Goal: Task Accomplishment & Management: Manage account settings

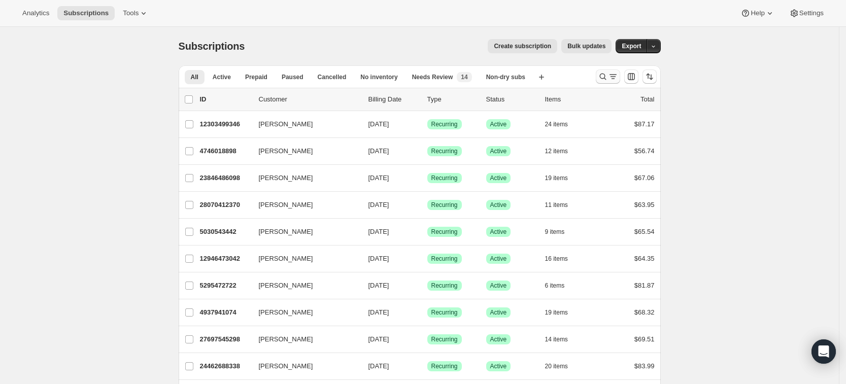
click at [606, 77] on icon "Search and filter results" at bounding box center [603, 77] width 10 height 10
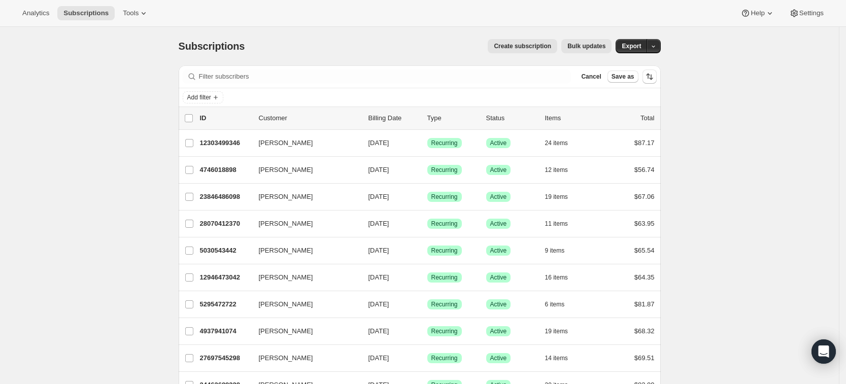
click at [601, 77] on span "Cancel" at bounding box center [591, 77] width 20 height 8
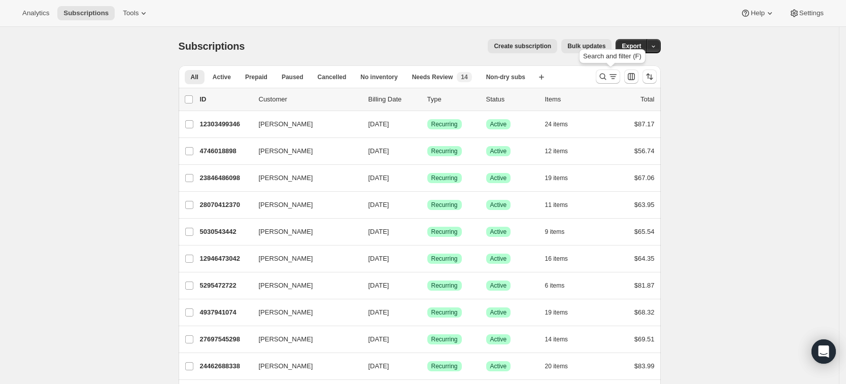
click at [606, 77] on icon "Search and filter results" at bounding box center [603, 77] width 10 height 10
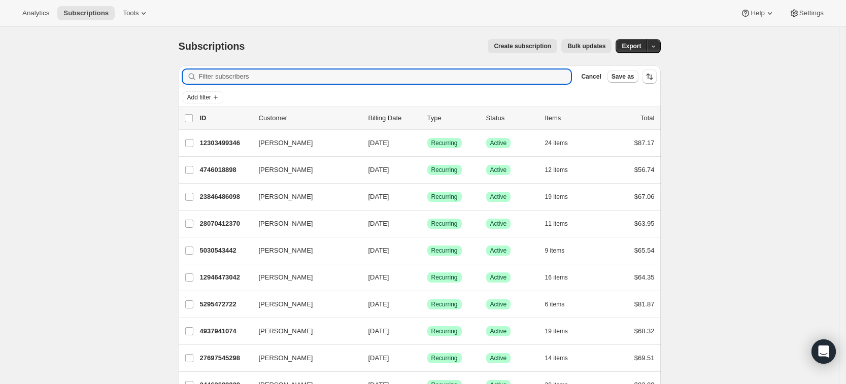
paste input "leslievangieson@gmail.com"
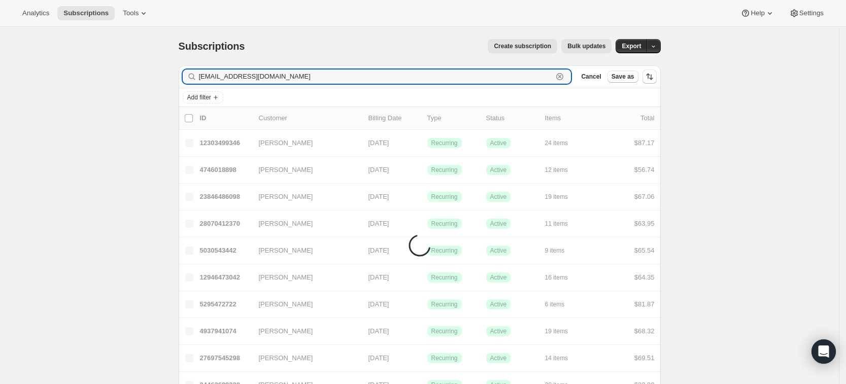
type input "leslievangieson@gmail.com"
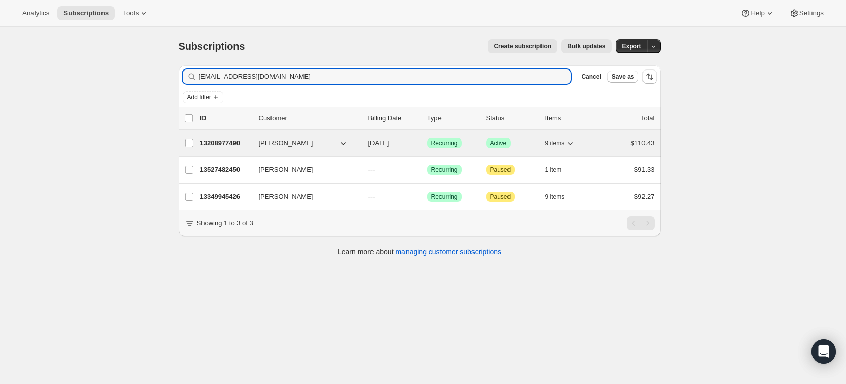
click at [234, 148] on div "13208977490 Leslie Vangieson 10/17/2025 Success Recurring Success Active 9 item…" at bounding box center [427, 143] width 455 height 14
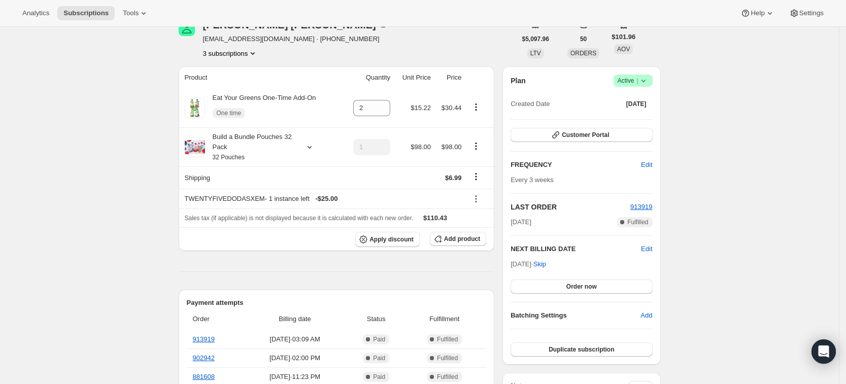
scroll to position [17, 0]
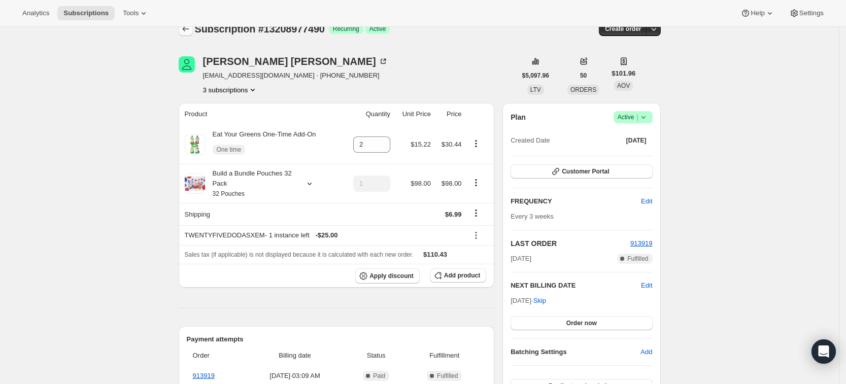
click at [189, 28] on icon "Subscriptions" at bounding box center [186, 29] width 10 height 10
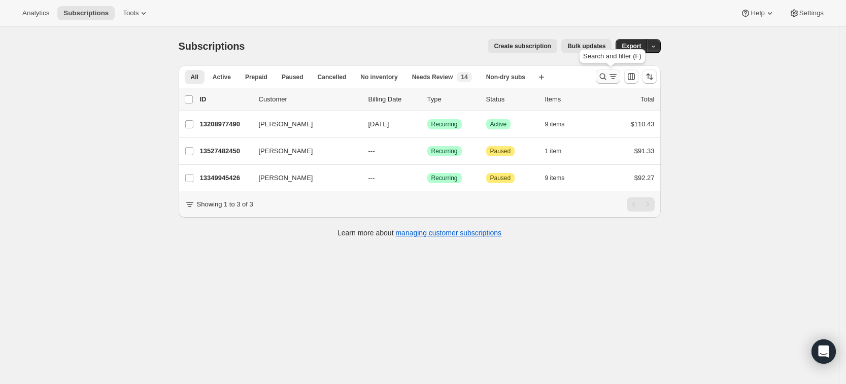
click at [606, 79] on icon "Search and filter results" at bounding box center [603, 77] width 10 height 10
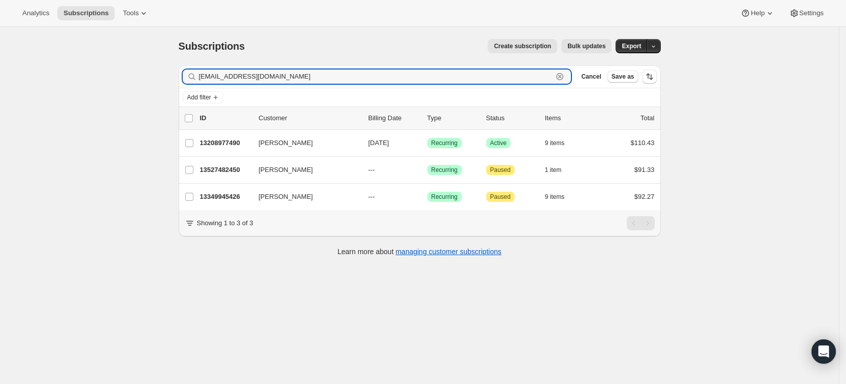
click at [565, 76] on icon "button" at bounding box center [560, 77] width 10 height 10
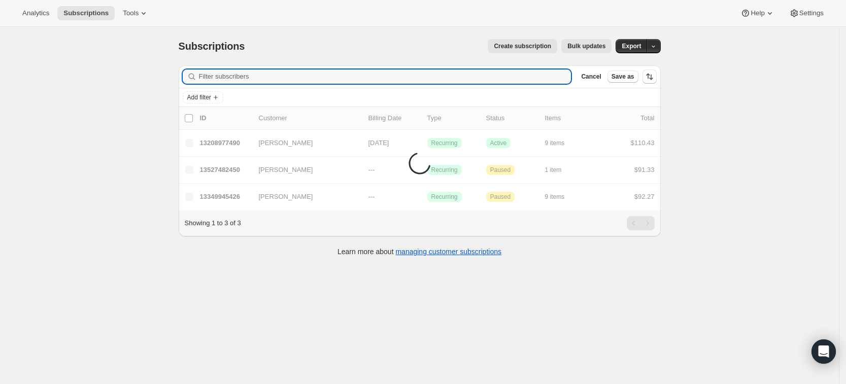
paste input "[PERSON_NAME] [PERSON_NAME]"
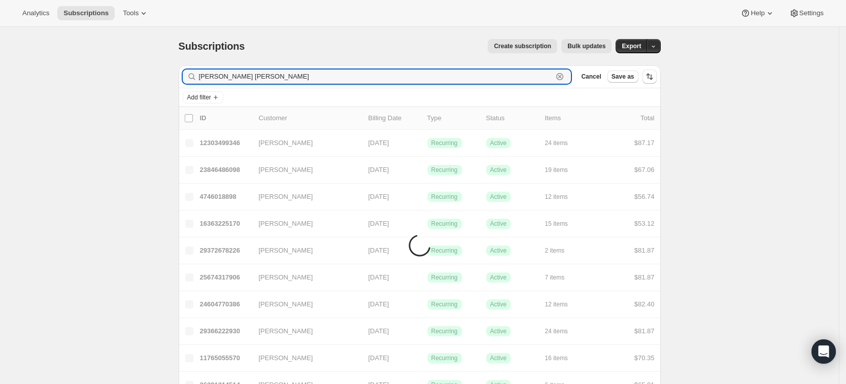
type input "[PERSON_NAME] [PERSON_NAME]"
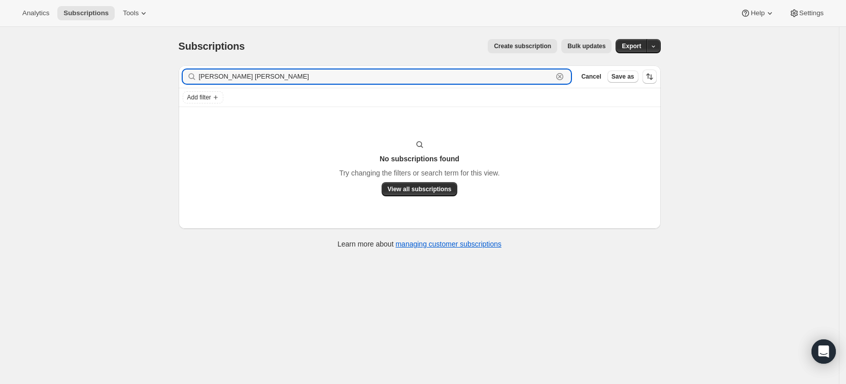
drag, startPoint x: 308, startPoint y: 81, endPoint x: 193, endPoint y: 87, distance: 115.4
click at [193, 87] on div "Filter subscribers Cari Lauren Goodwin Goodwin Clear Cancel Save as" at bounding box center [420, 76] width 482 height 22
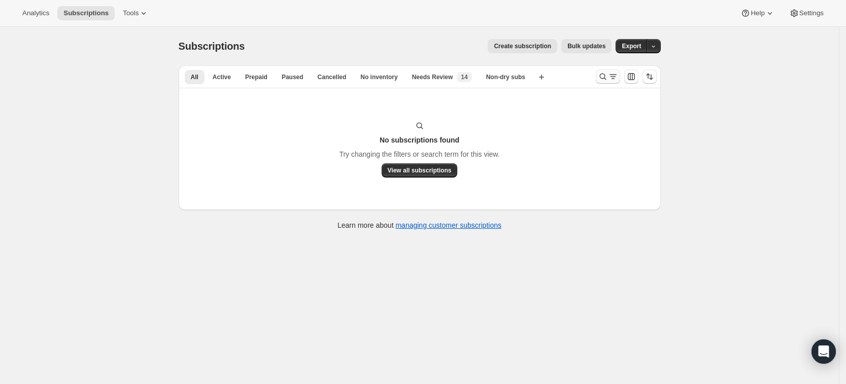
click at [604, 77] on icon "Search and filter results" at bounding box center [603, 77] width 10 height 10
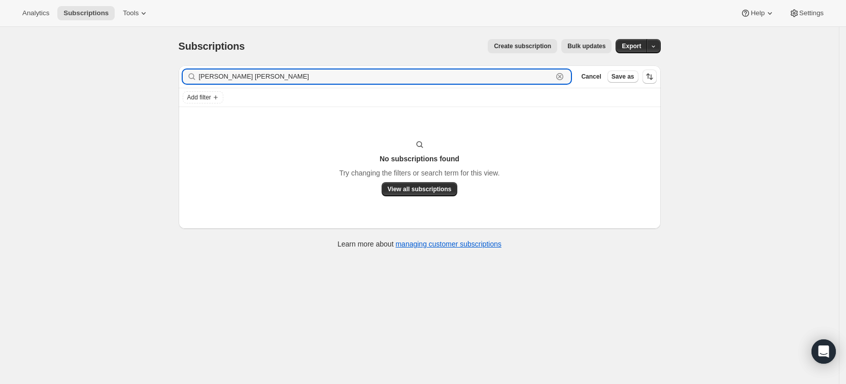
click at [565, 76] on icon "button" at bounding box center [560, 77] width 10 height 10
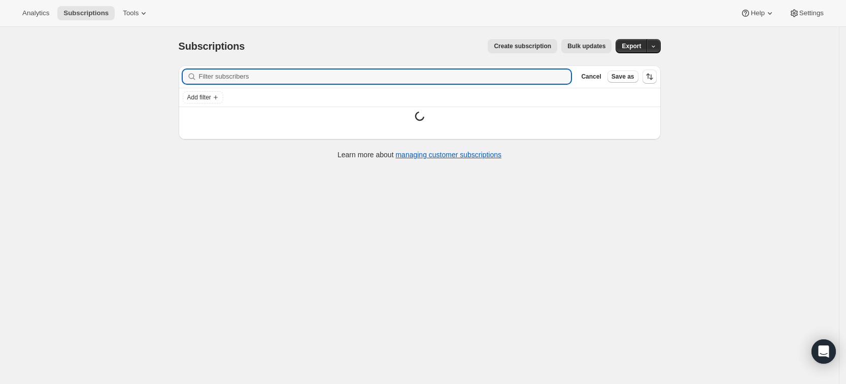
paste input "[PERSON_NAME]"
type input "[PERSON_NAME]"
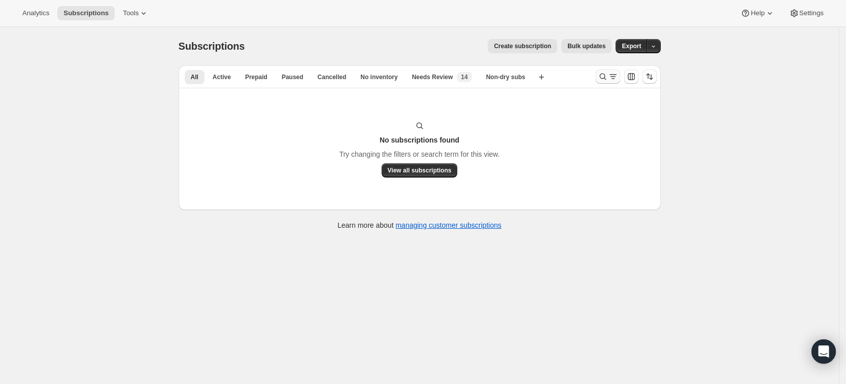
click at [607, 79] on icon "Search and filter results" at bounding box center [603, 77] width 10 height 10
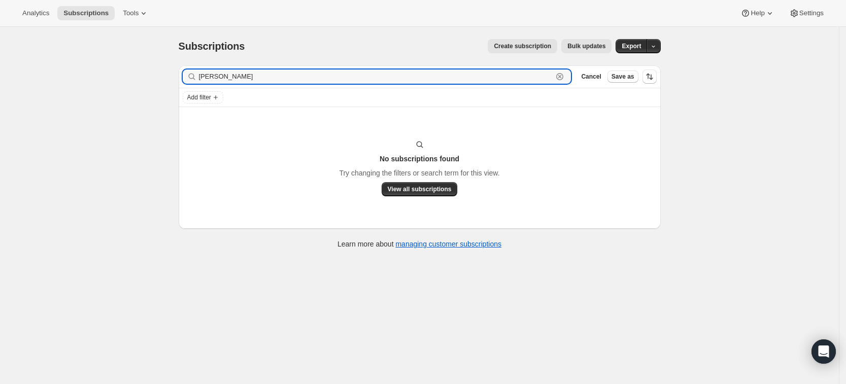
click at [565, 77] on icon "button" at bounding box center [560, 77] width 10 height 10
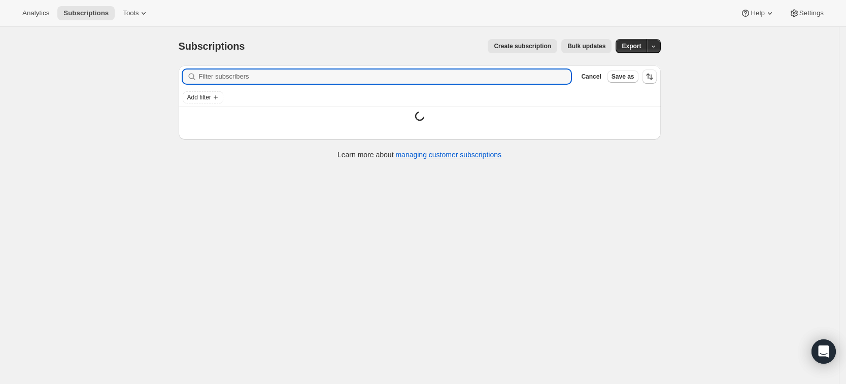
paste input "kenzie_vball11@yahoo.com"
type input "kenzie_vball11@yahoo.com"
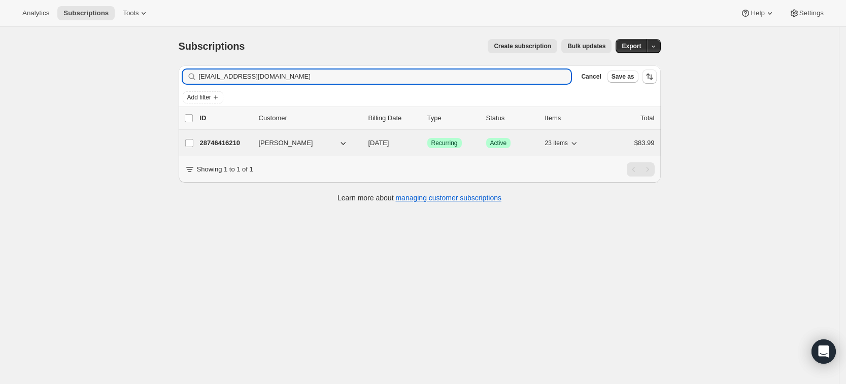
click at [217, 142] on p "28746416210" at bounding box center [225, 143] width 51 height 10
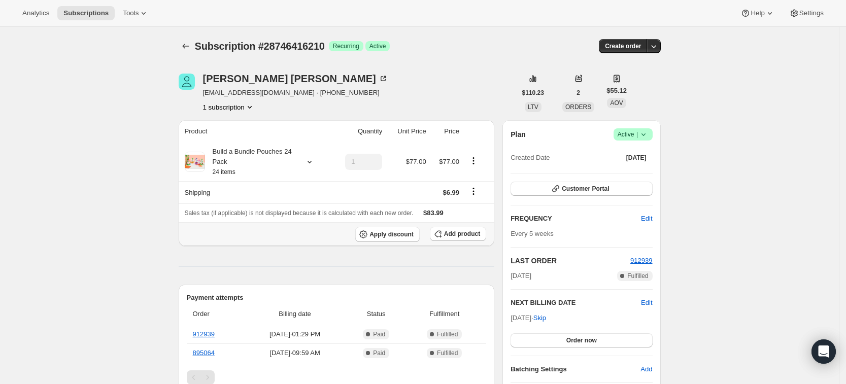
scroll to position [32, 0]
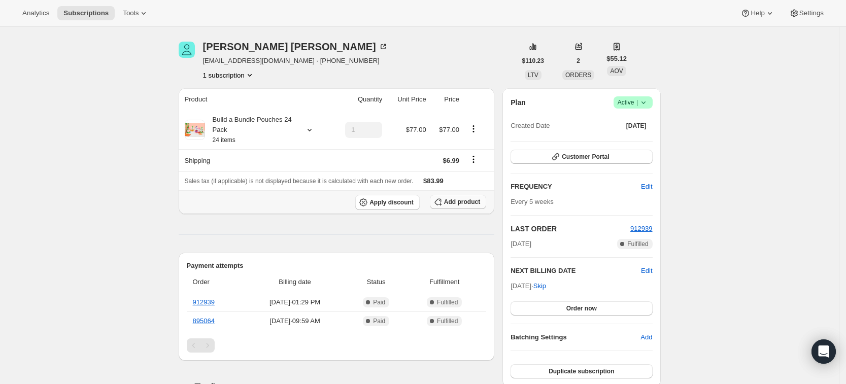
click at [459, 204] on span "Add product" at bounding box center [462, 202] width 36 height 8
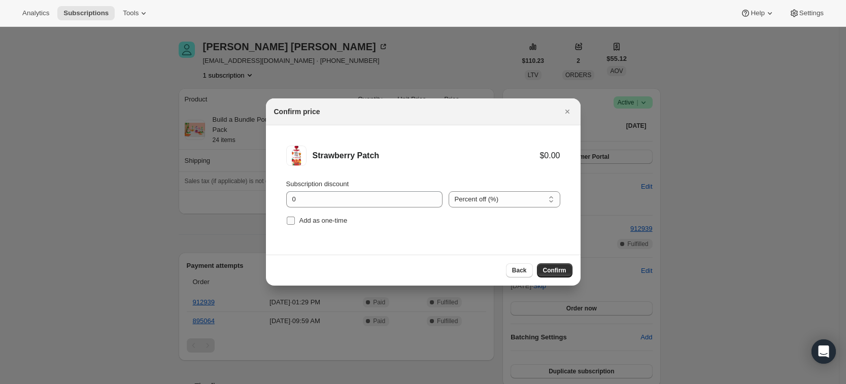
click at [326, 217] on span "Add as one-time" at bounding box center [323, 221] width 48 height 8
click at [295, 217] on input "Add as one-time" at bounding box center [291, 221] width 8 height 8
checkbox input "true"
click at [559, 275] on button "Confirm" at bounding box center [555, 270] width 36 height 14
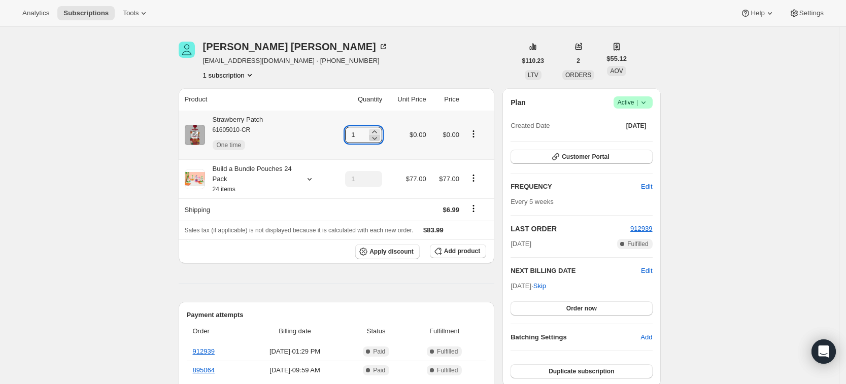
click at [380, 132] on icon at bounding box center [374, 132] width 10 height 10
type input "3"
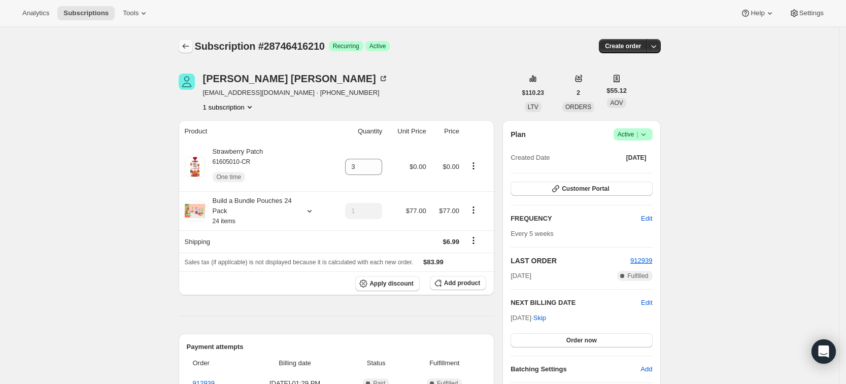
click at [191, 50] on icon "Subscriptions" at bounding box center [186, 46] width 10 height 10
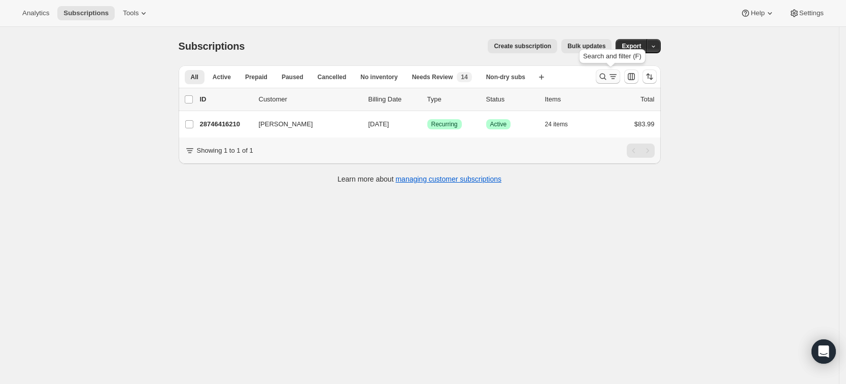
click at [602, 78] on icon "Search and filter results" at bounding box center [603, 77] width 10 height 10
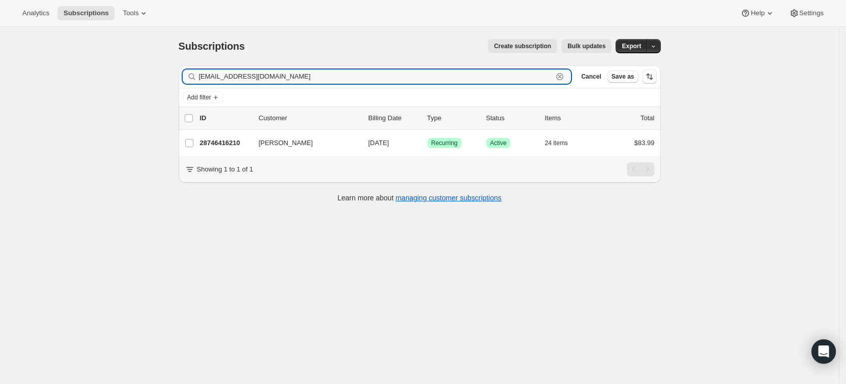
click at [565, 74] on icon "button" at bounding box center [560, 77] width 10 height 10
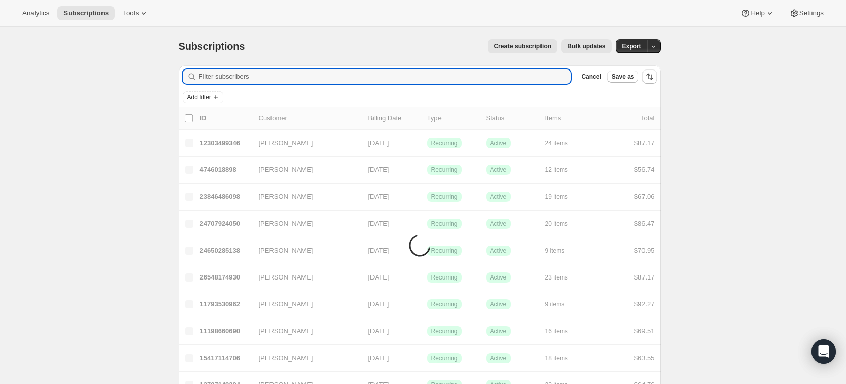
paste input "Jessica Price"
type input "Jessica Price"
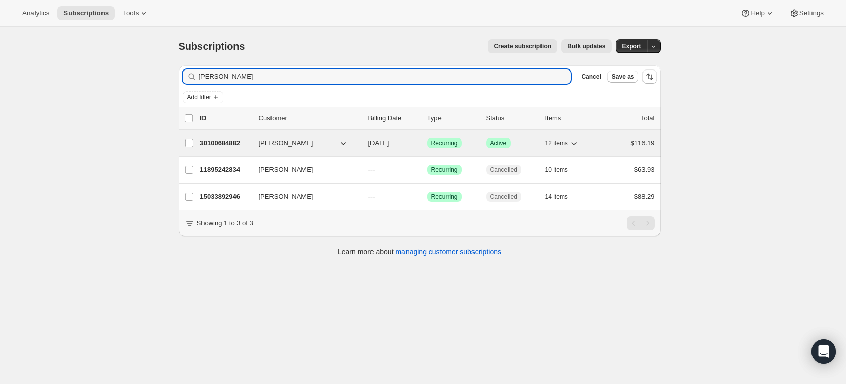
click at [227, 138] on p "30100684882" at bounding box center [225, 143] width 51 height 10
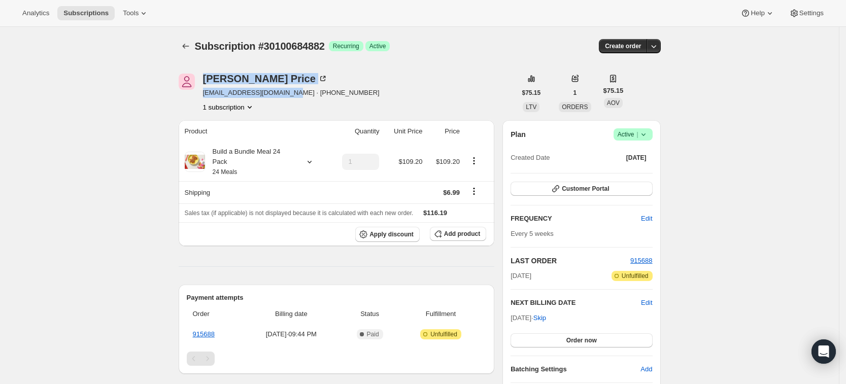
drag, startPoint x: 285, startPoint y: 94, endPoint x: 201, endPoint y: 97, distance: 84.3
click at [201, 97] on div "Jessica Price songbird91@sbcglobal.net · +19187405427 1 subscription" at bounding box center [347, 93] width 337 height 39
click at [294, 115] on div "Jessica Price songbird91@sbcglobal.net · +19187405427 1 subscription $75.15 LTV…" at bounding box center [416, 388] width 490 height 662
drag, startPoint x: 285, startPoint y: 93, endPoint x: 207, endPoint y: 90, distance: 78.2
click at [207, 90] on span "songbird91@sbcglobal.net · +19187405427" at bounding box center [291, 93] width 177 height 10
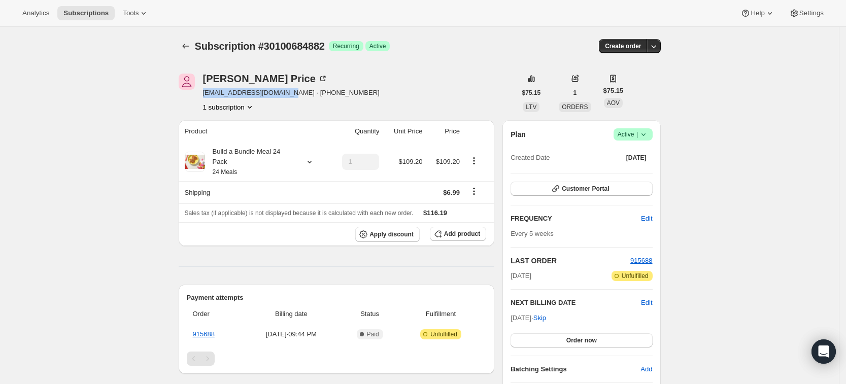
copy span "songbird91@sbcglobal.net"
click at [224, 109] on button "1 subscription" at bounding box center [229, 107] width 52 height 10
click at [191, 47] on icon "Subscriptions" at bounding box center [186, 46] width 10 height 10
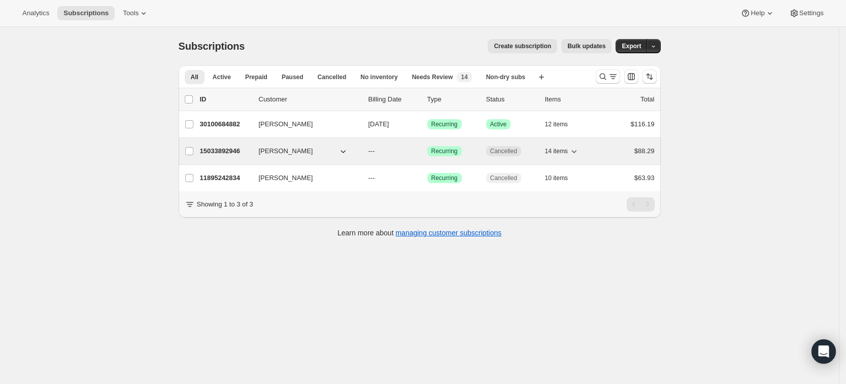
click at [231, 151] on p "15033892946" at bounding box center [225, 151] width 51 height 10
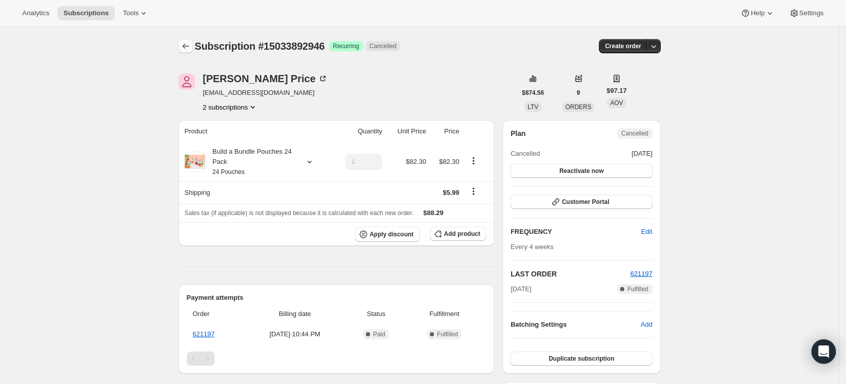
click at [188, 45] on icon "Subscriptions" at bounding box center [186, 46] width 10 height 10
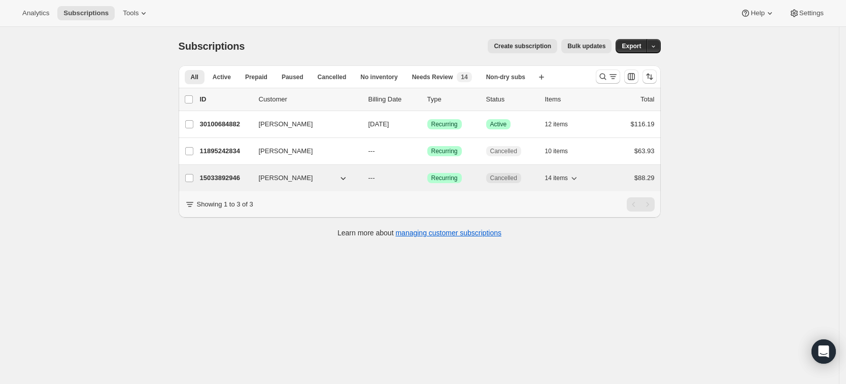
click at [218, 181] on p "15033892946" at bounding box center [225, 178] width 51 height 10
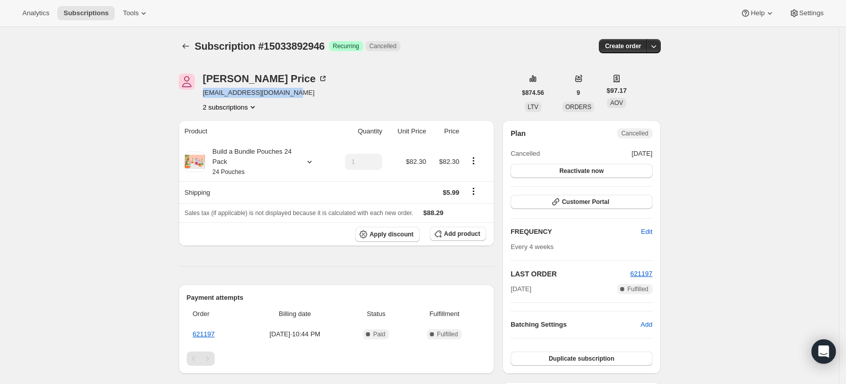
drag, startPoint x: 294, startPoint y: 92, endPoint x: 205, endPoint y: 94, distance: 89.3
click at [205, 94] on div "Jessica Price jessicaaprice11@gmail.com 2 subscriptions" at bounding box center [347, 93] width 337 height 39
copy span "jessicaaprice11@gmail.com"
click at [186, 44] on icon "Subscriptions" at bounding box center [186, 46] width 10 height 10
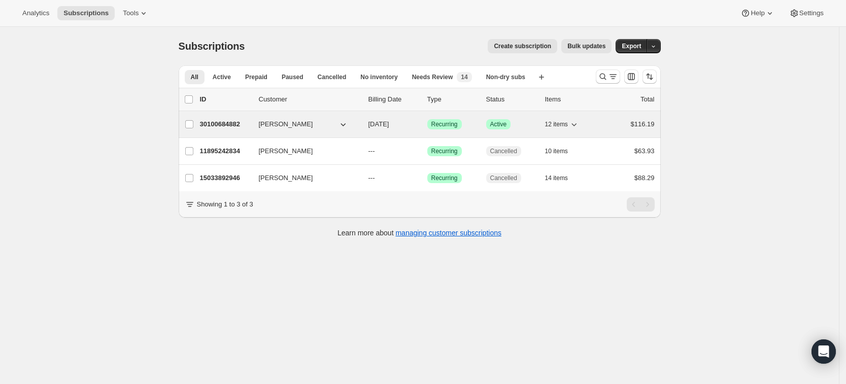
click at [229, 127] on p "30100684882" at bounding box center [225, 124] width 51 height 10
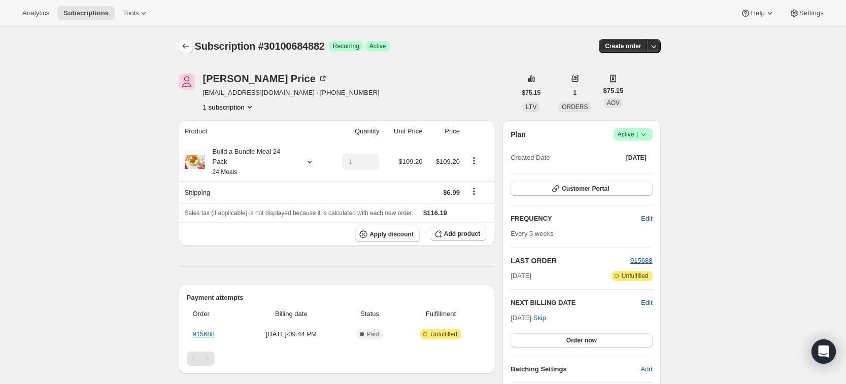
click at [188, 43] on icon "Subscriptions" at bounding box center [186, 46] width 10 height 10
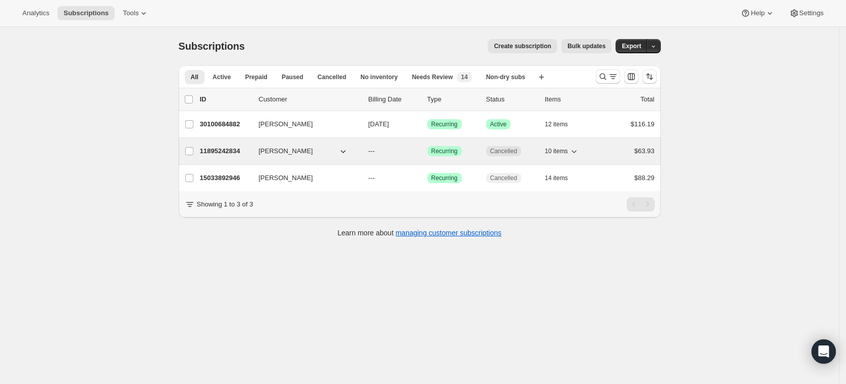
click at [244, 147] on p "11895242834" at bounding box center [225, 151] width 51 height 10
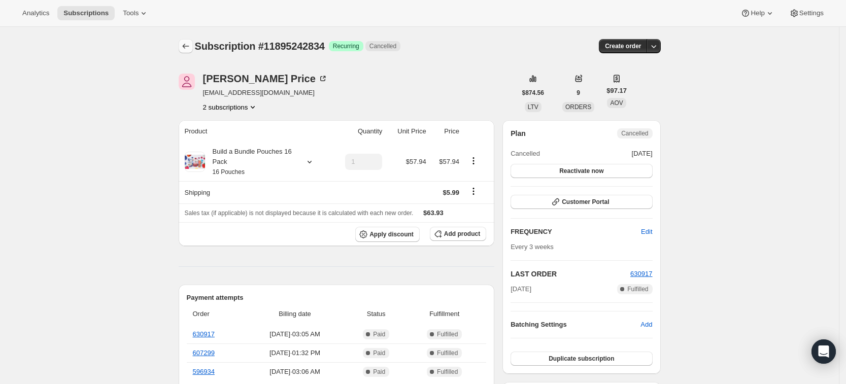
click at [190, 44] on icon "Subscriptions" at bounding box center [186, 46] width 10 height 10
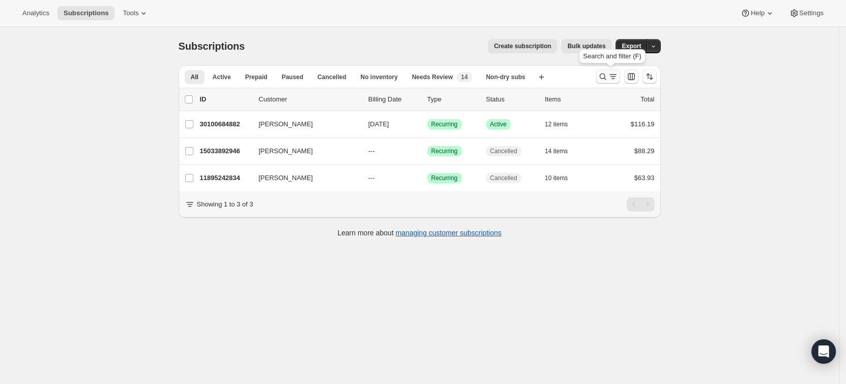
click at [606, 77] on icon "Search and filter results" at bounding box center [603, 77] width 10 height 10
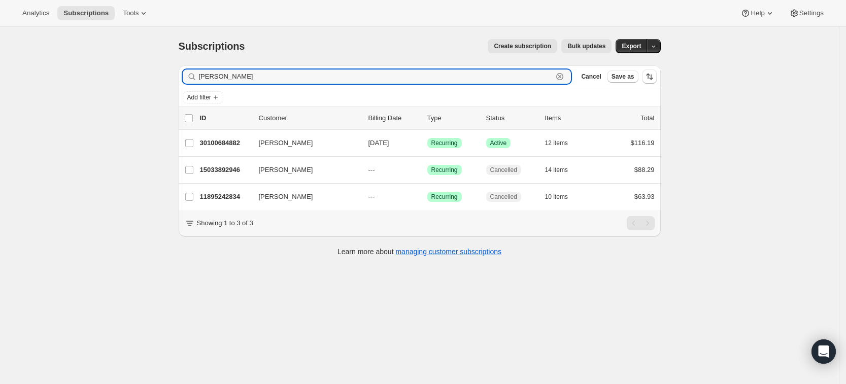
click at [563, 76] on icon "button" at bounding box center [559, 76] width 7 height 7
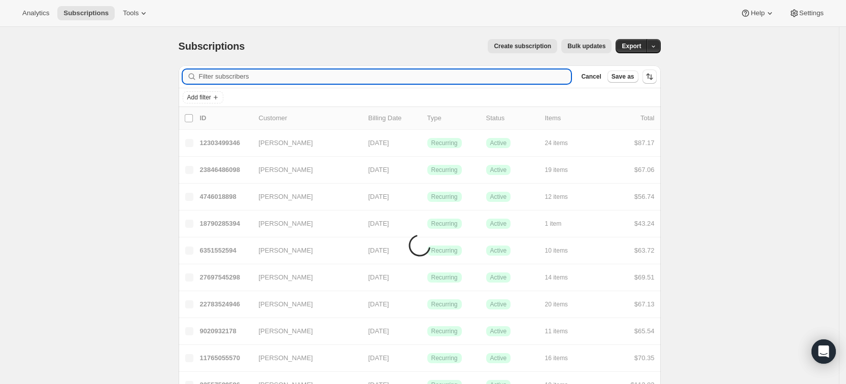
paste input "91songbird@gmail.com"
type input "91songbird@gmail.com"
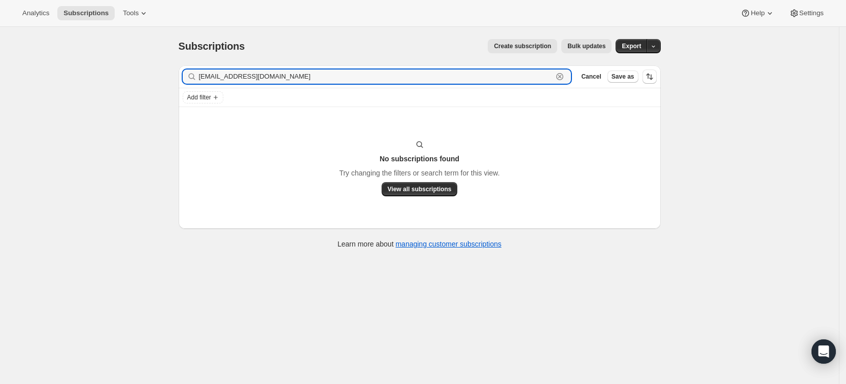
drag, startPoint x: 284, startPoint y: 76, endPoint x: 197, endPoint y: 78, distance: 86.3
click at [197, 78] on div "91songbird@gmail.com Clear" at bounding box center [377, 77] width 389 height 14
